Goal: Task Accomplishment & Management: Manage account settings

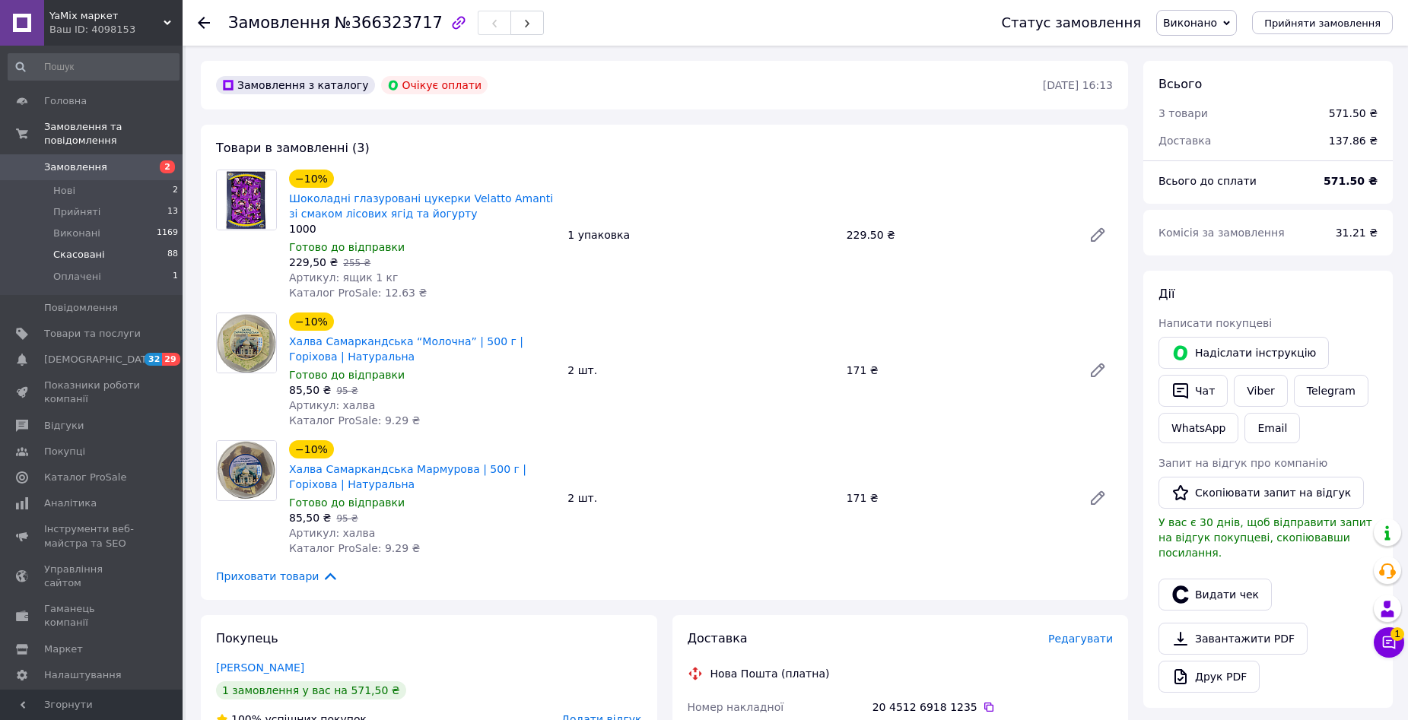
scroll to position [518, 0]
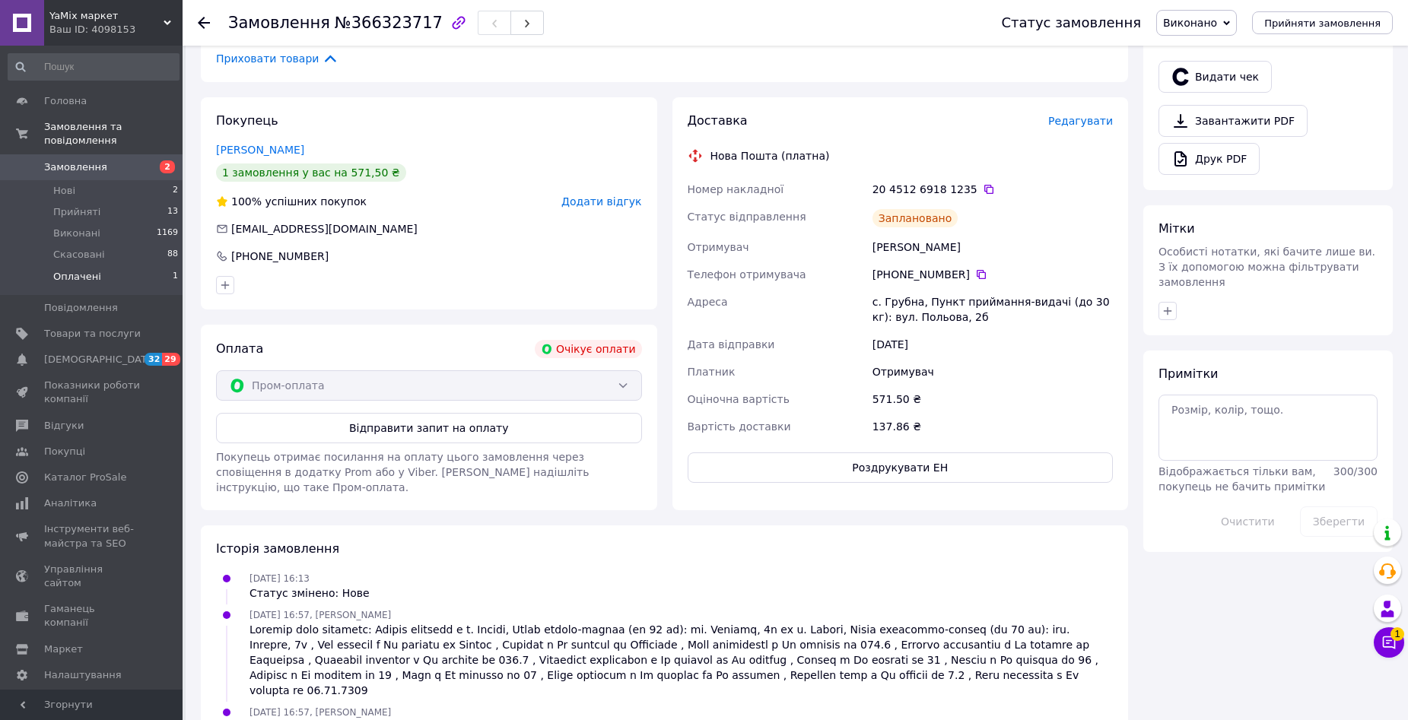
click at [105, 267] on li "Оплачені 1" at bounding box center [93, 280] width 187 height 29
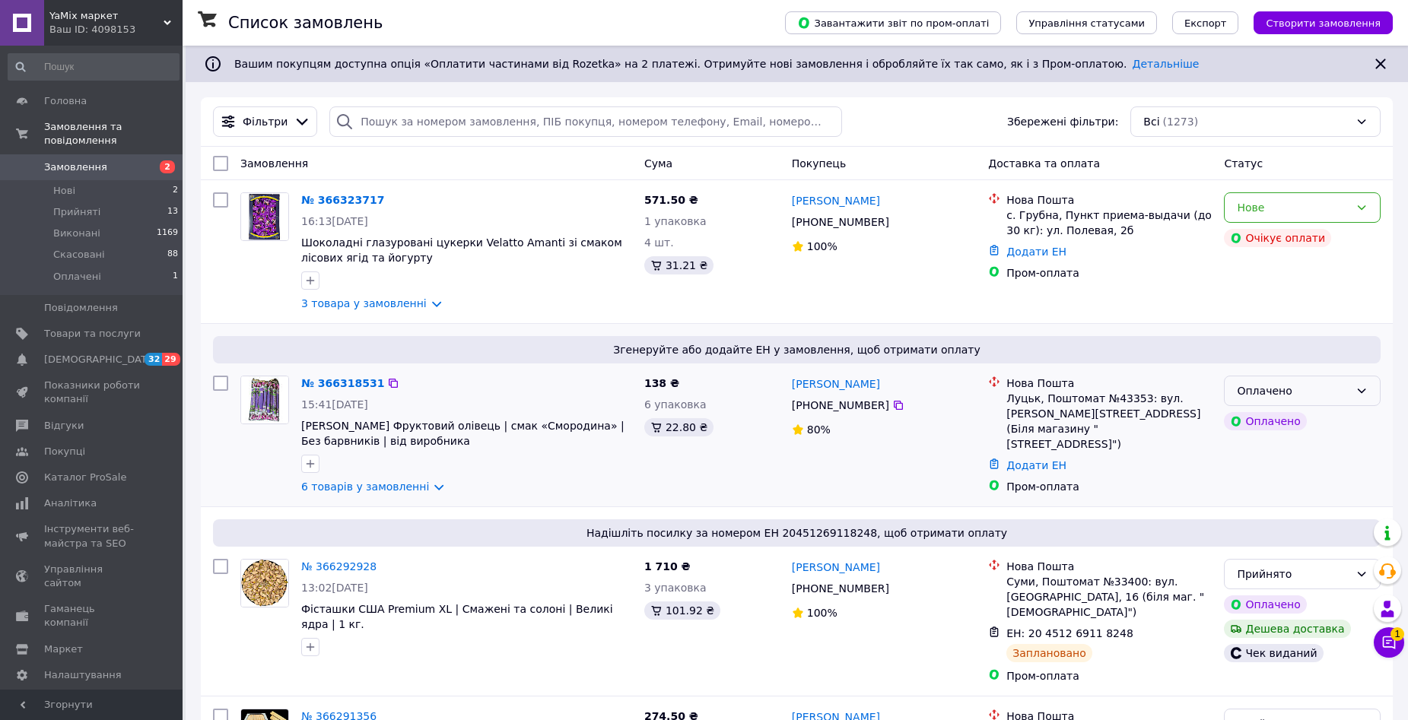
click at [1362, 389] on icon at bounding box center [1361, 391] width 12 height 12
click at [1311, 422] on li "Прийнято" at bounding box center [1302, 424] width 155 height 27
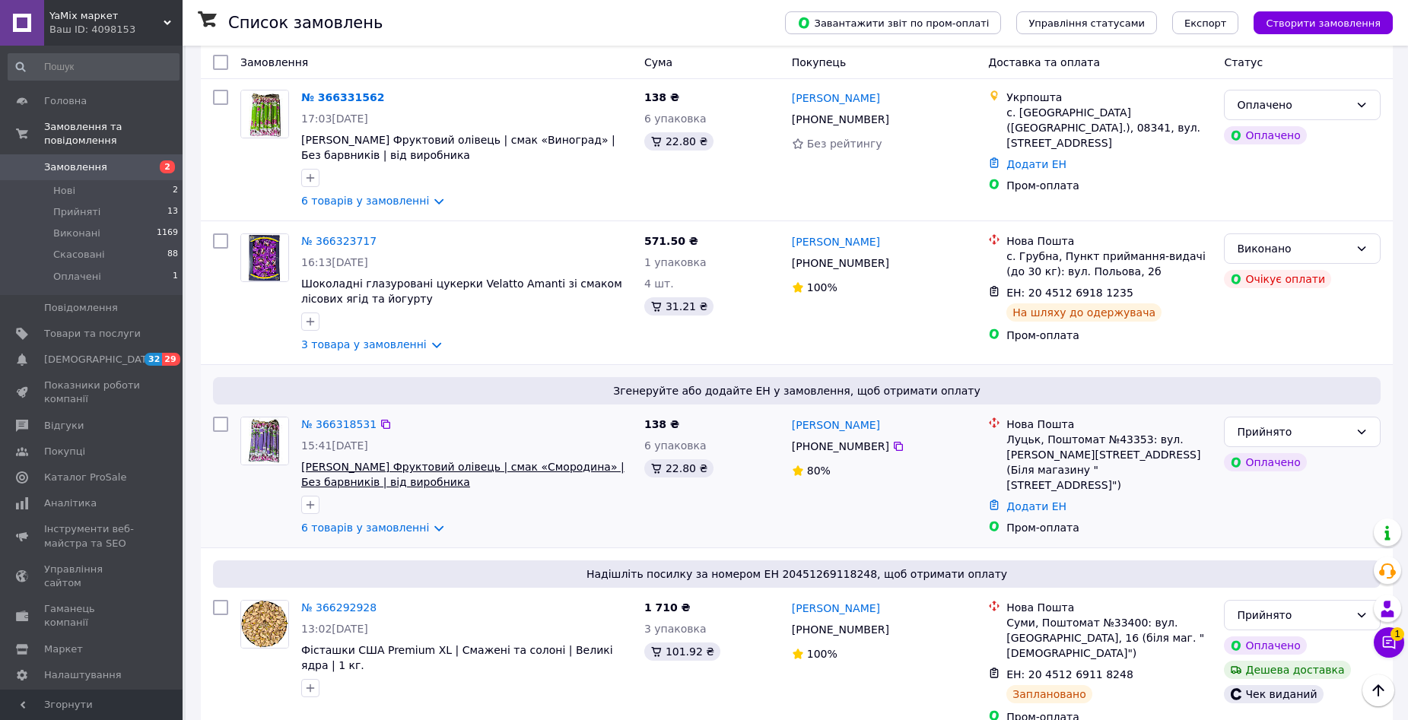
scroll to position [456, 0]
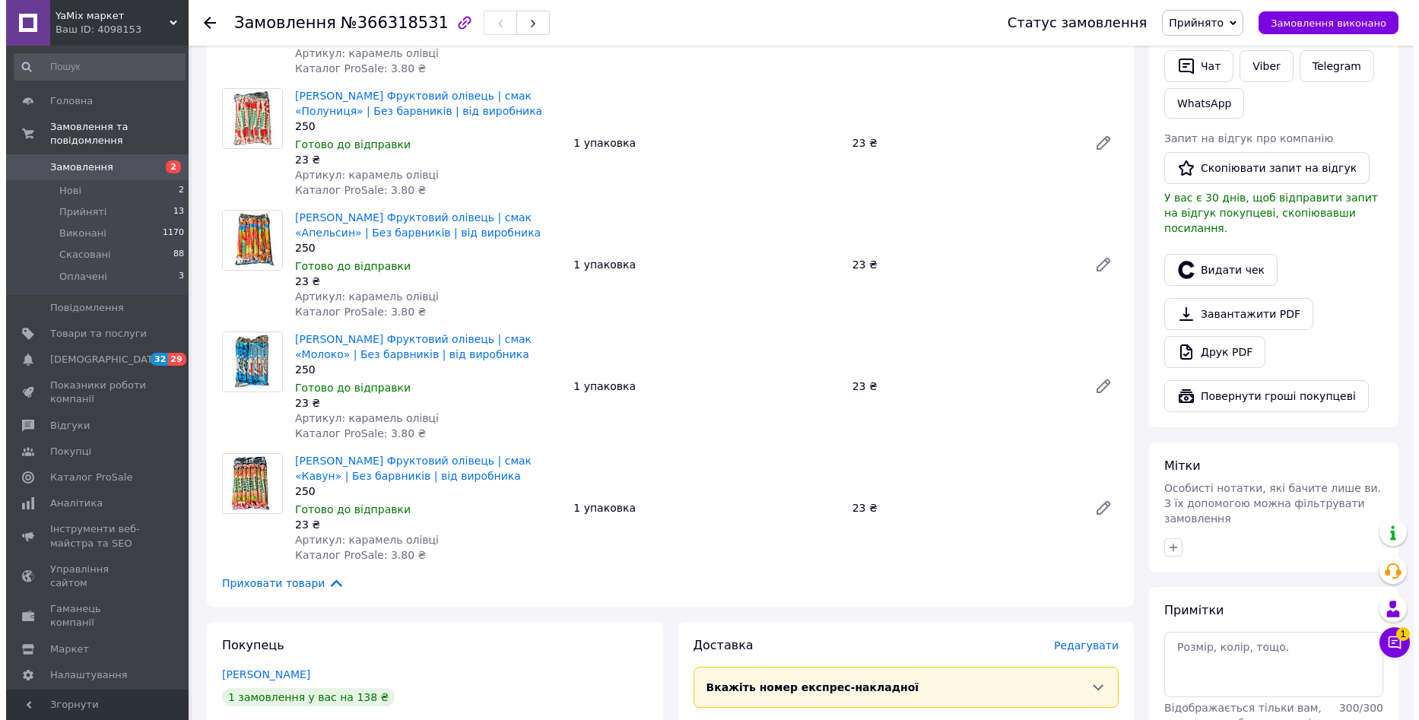
scroll to position [761, 0]
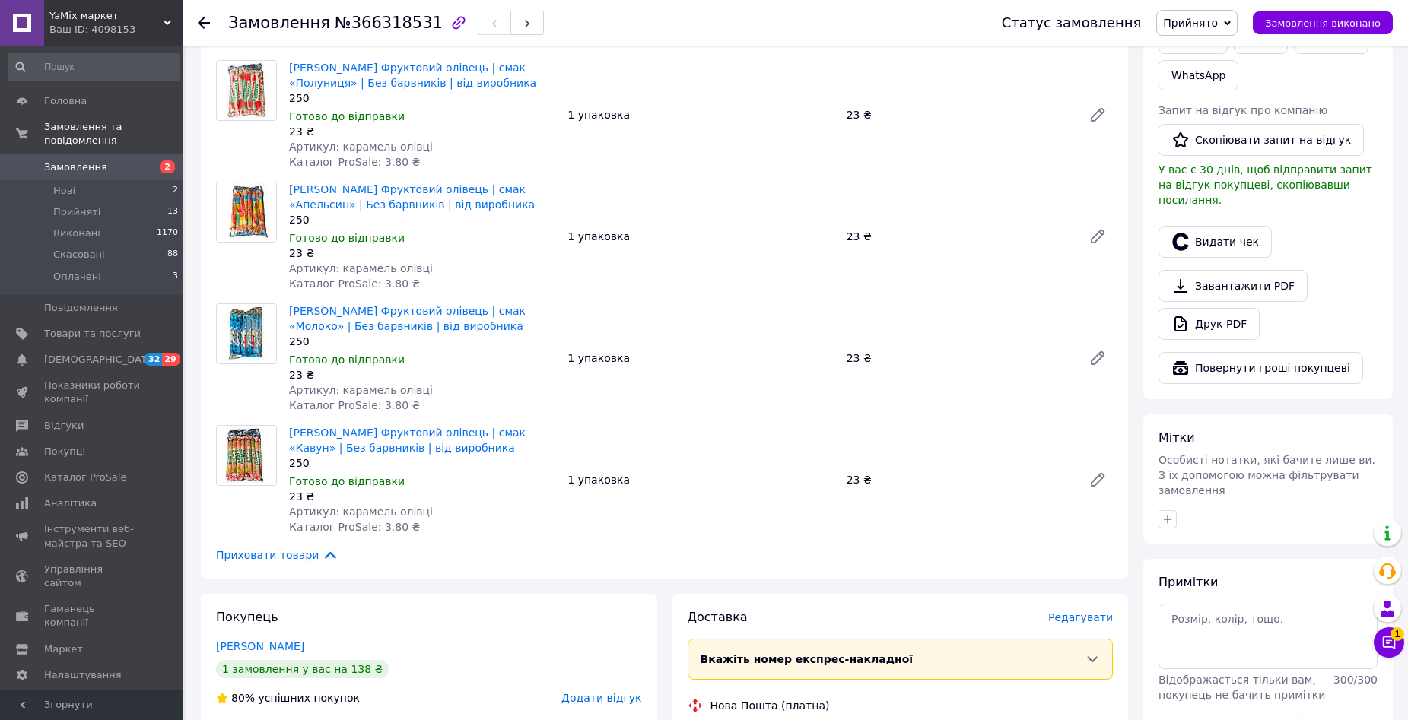
click at [1071, 612] on span "Редагувати" at bounding box center [1080, 618] width 65 height 12
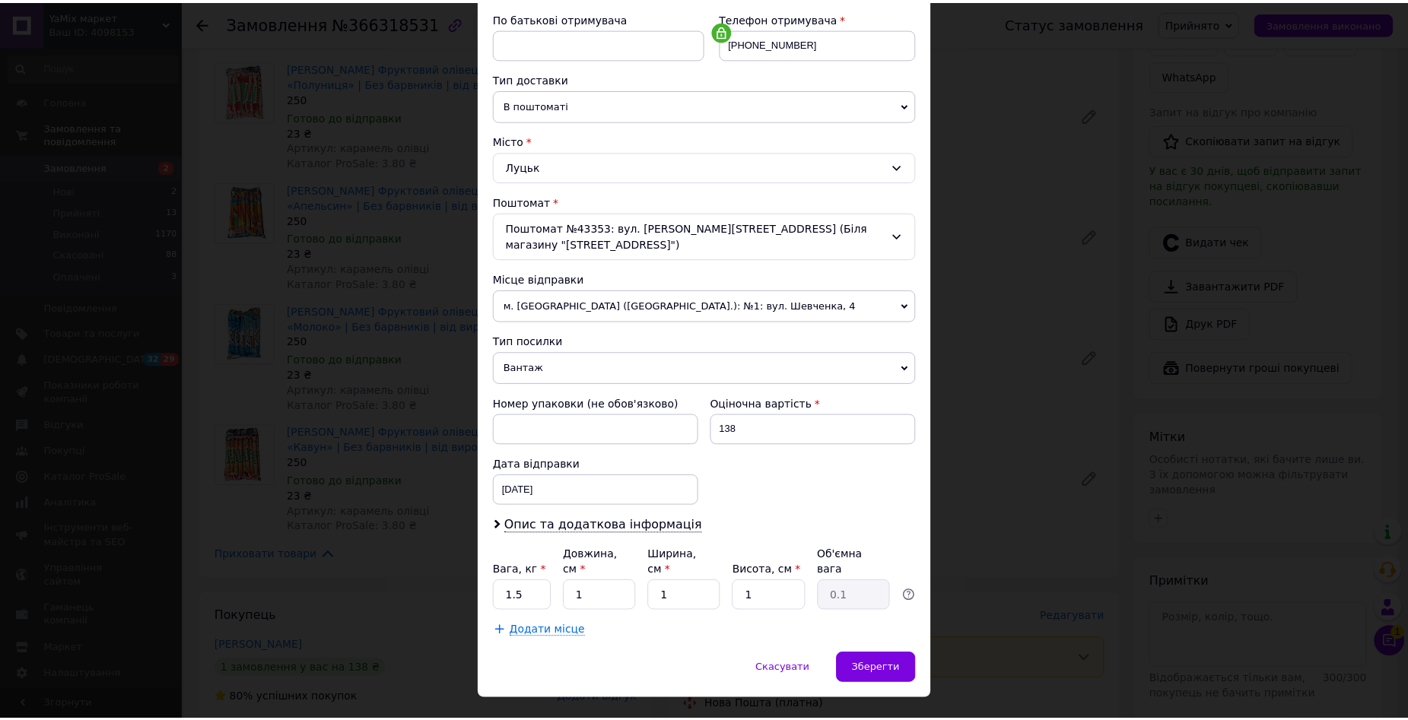
scroll to position [290, 0]
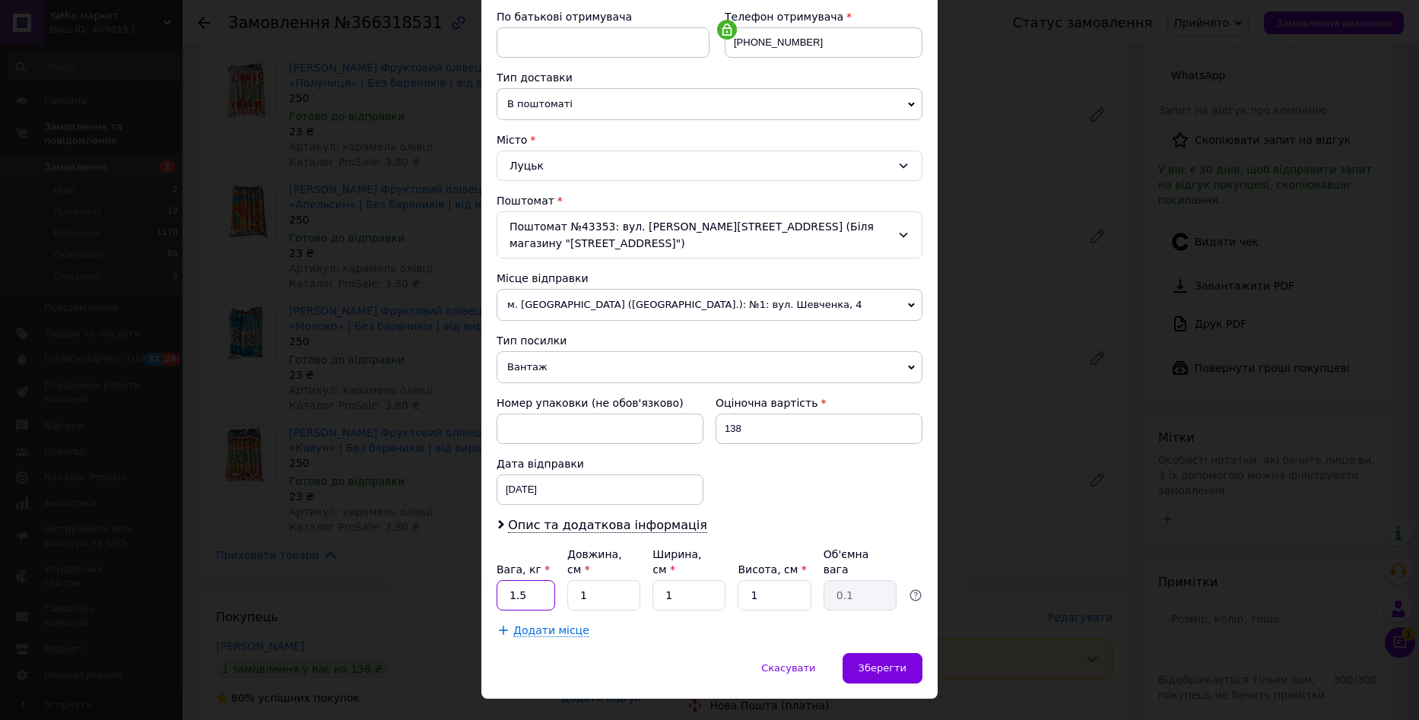
click at [529, 580] on input "1.5" at bounding box center [526, 595] width 59 height 30
type input "1"
type input "2"
click at [612, 580] on input "1" at bounding box center [603, 595] width 73 height 30
type input "2"
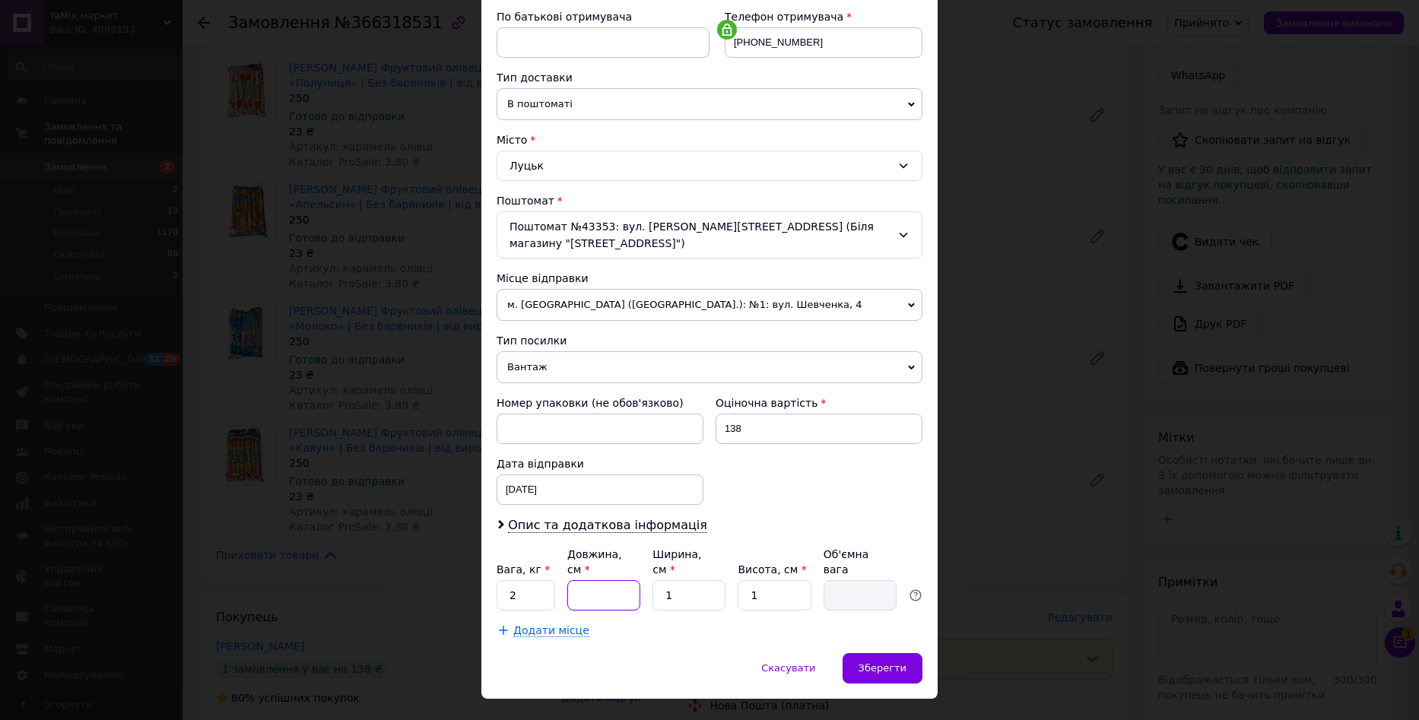
type input "0.1"
type input "25"
click at [678, 580] on input "1" at bounding box center [689, 595] width 73 height 30
type input "2"
type input "0.1"
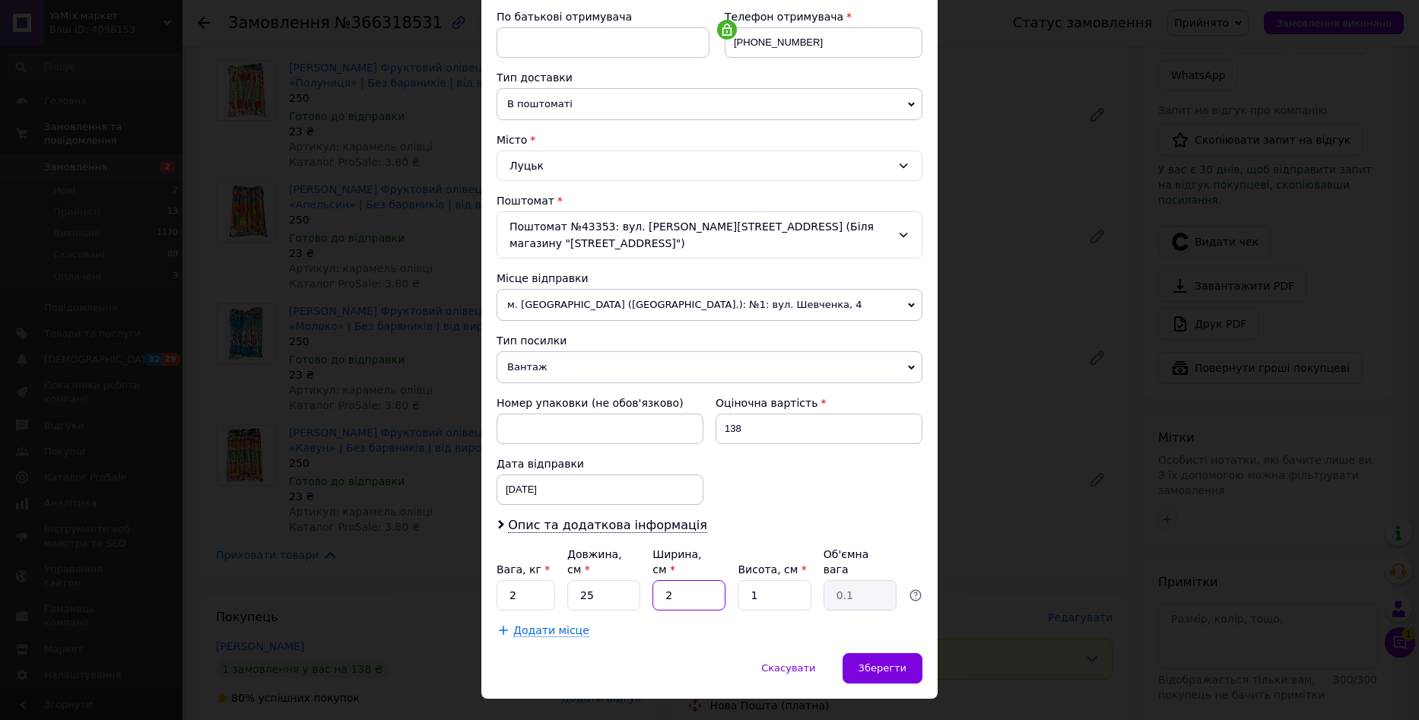
type input "20"
type input "0.13"
type input "20"
click at [773, 580] on input "1" at bounding box center [774, 595] width 73 height 30
type input "16"
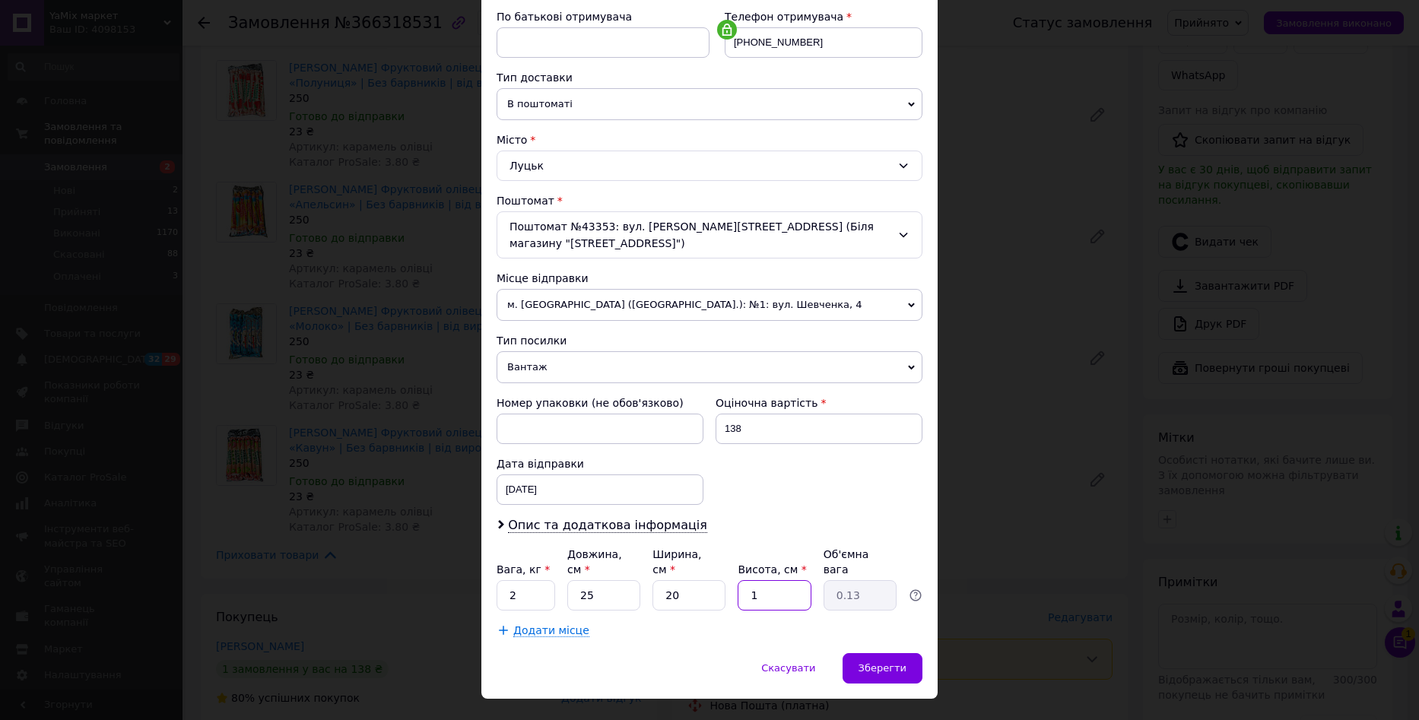
type input "2"
type input "16"
click at [898, 653] on div "Зберегти" at bounding box center [883, 668] width 80 height 30
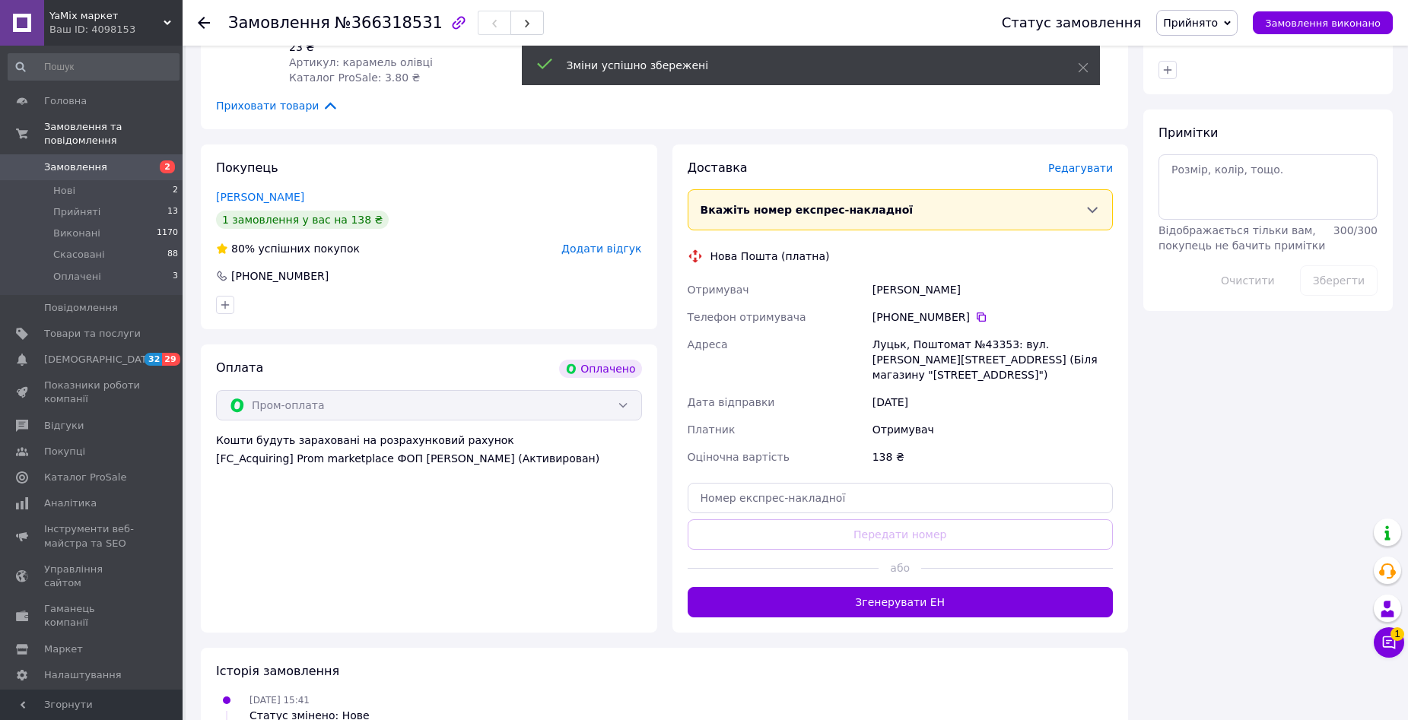
scroll to position [1217, 0]
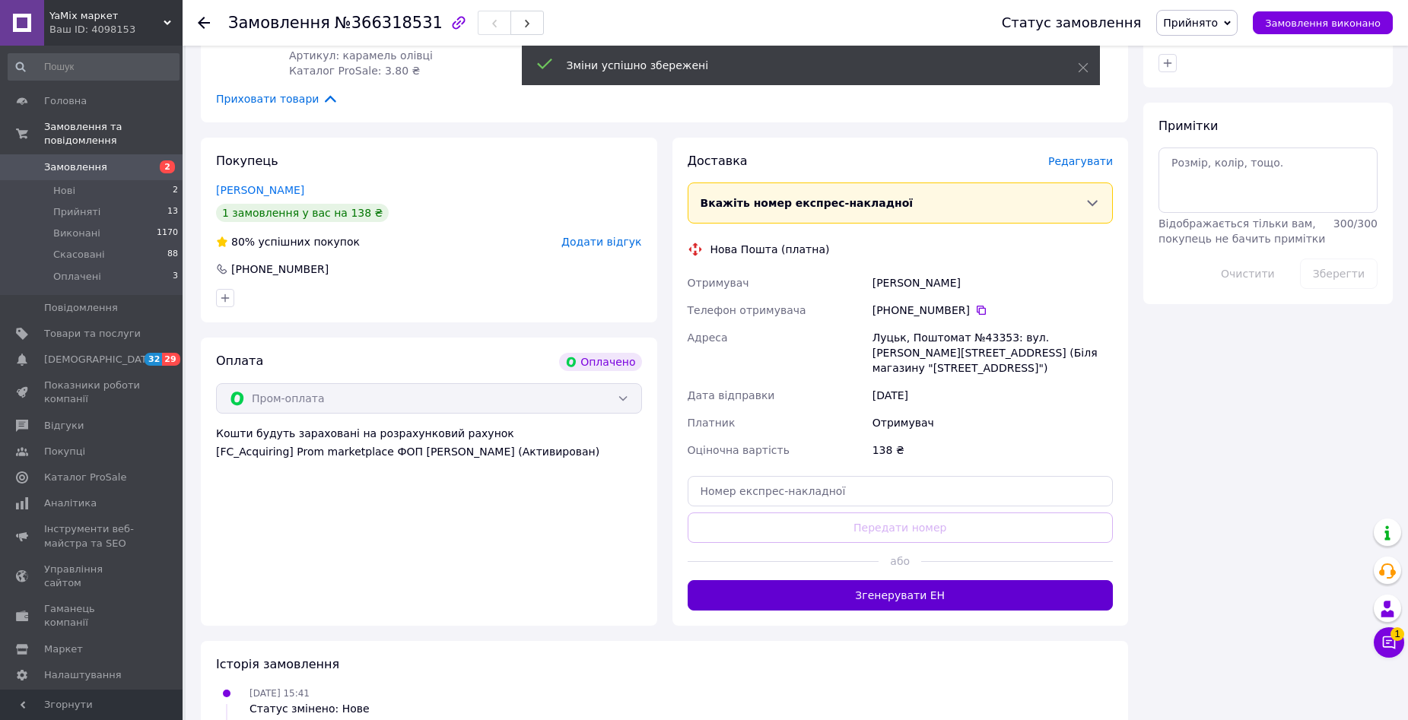
click at [966, 580] on button "Згенерувати ЕН" at bounding box center [901, 595] width 426 height 30
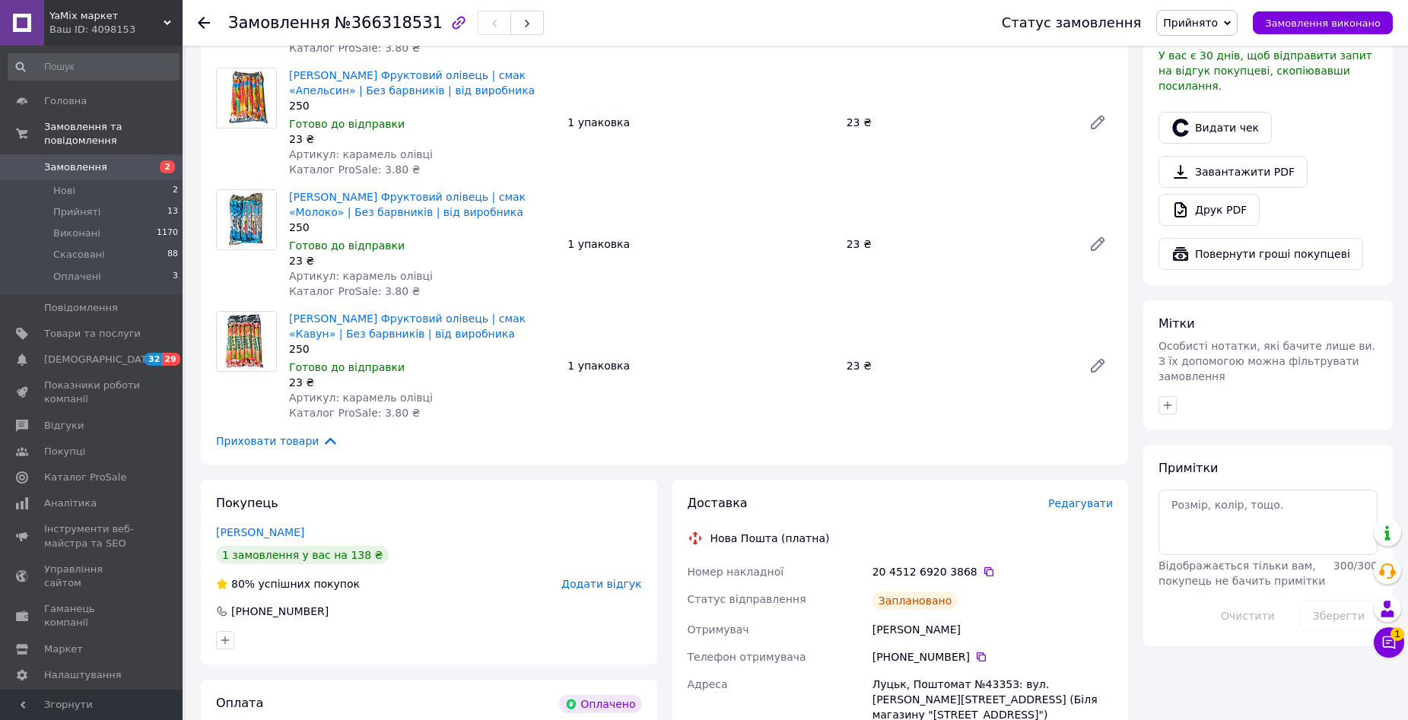
scroll to position [837, 0]
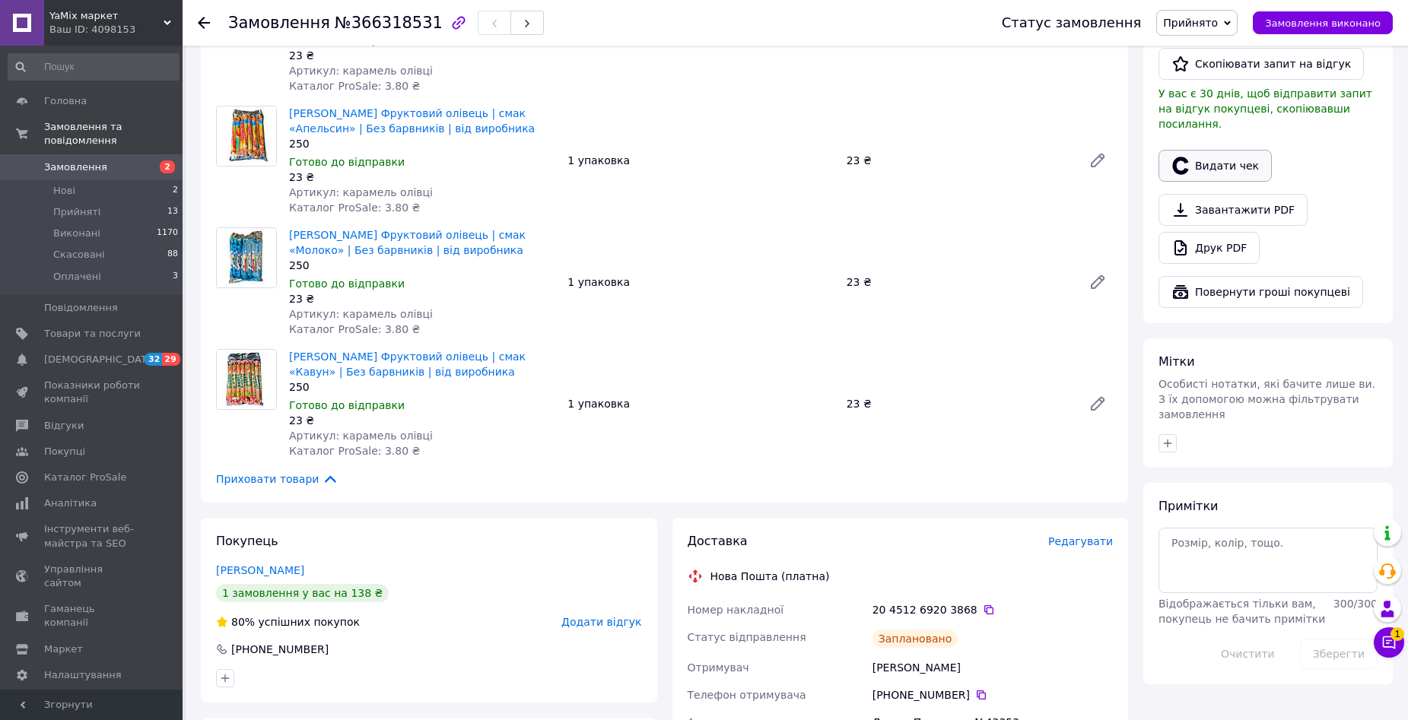
click at [1207, 150] on button "Видати чек" at bounding box center [1214, 166] width 113 height 32
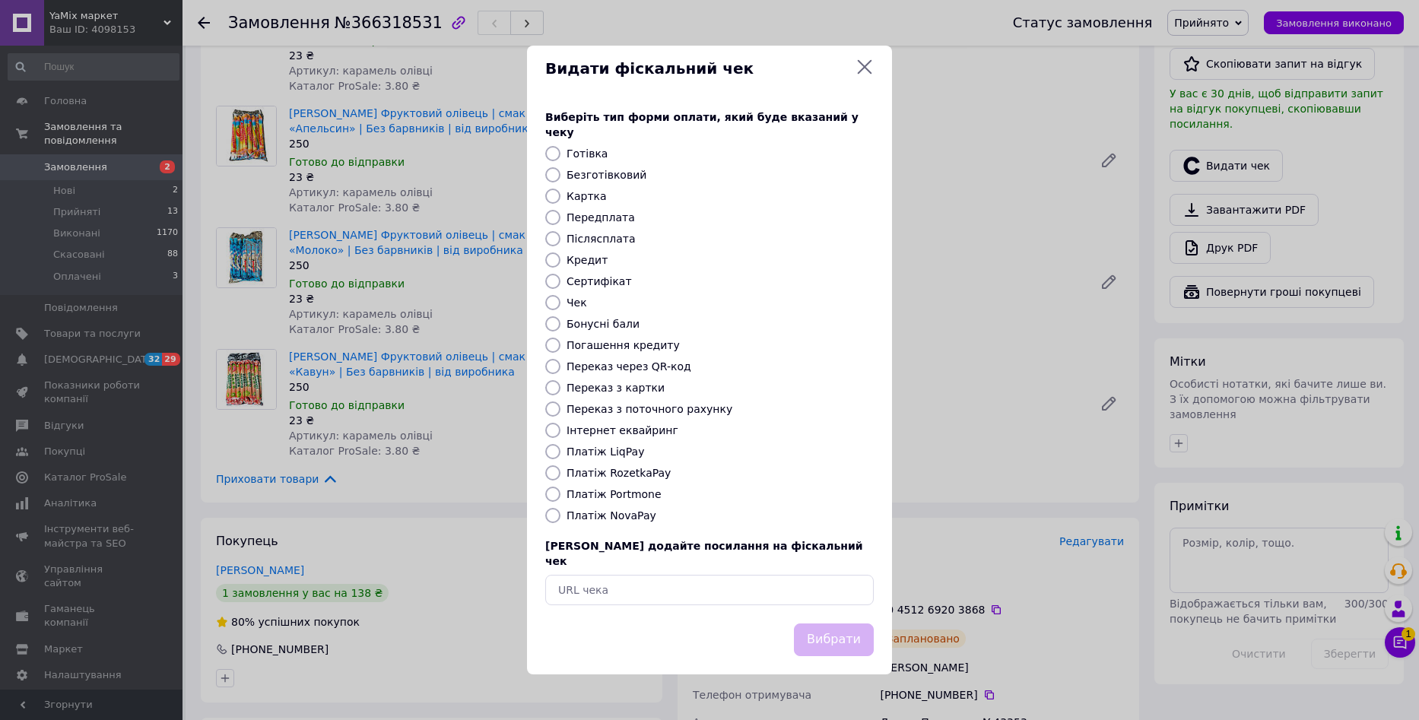
click at [555, 175] on input "Безготівковий" at bounding box center [552, 174] width 15 height 15
radio input "true"
click at [833, 625] on button "Вибрати" at bounding box center [834, 640] width 80 height 33
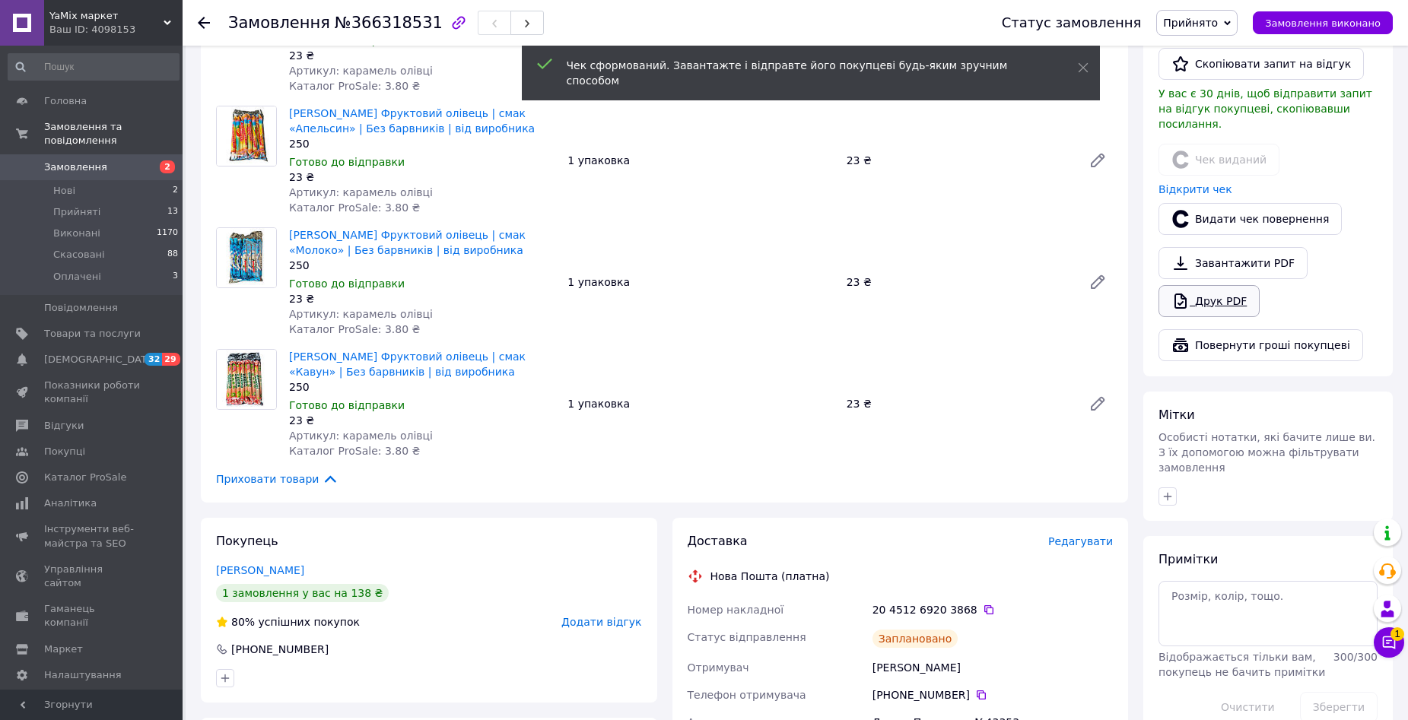
click at [1225, 285] on link "Друк PDF" at bounding box center [1208, 301] width 101 height 32
